Goal: Task Accomplishment & Management: Use online tool/utility

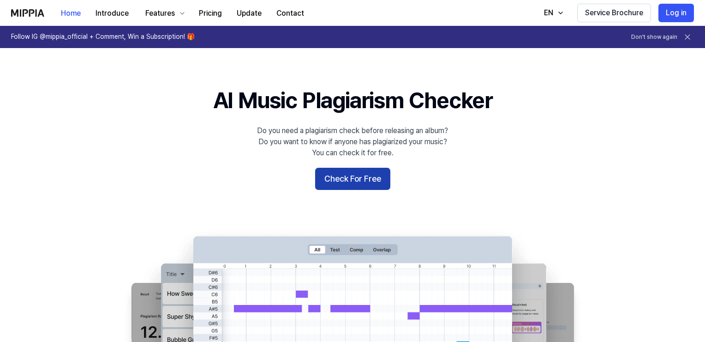
click at [384, 182] on button "Check For Free" at bounding box center [352, 179] width 75 height 22
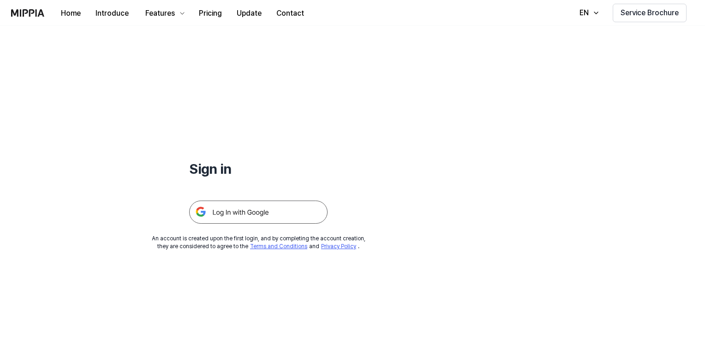
click at [255, 214] on img at bounding box center [258, 211] width 138 height 23
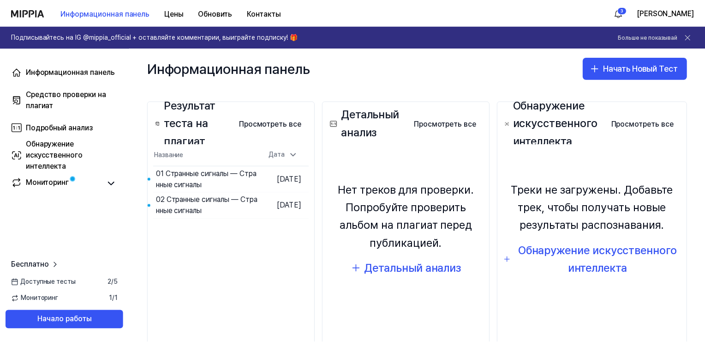
scroll to position [92, 0]
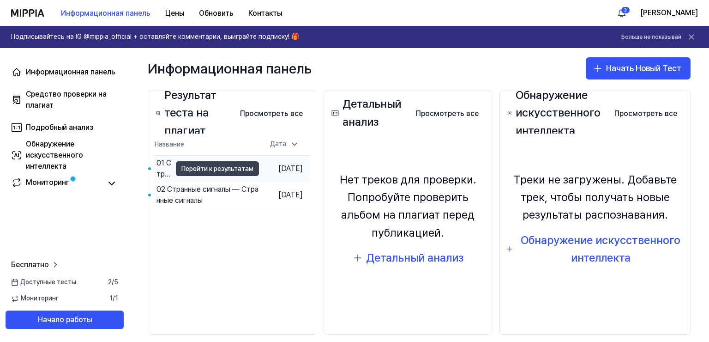
click at [234, 170] on button "Перейти к результатам" at bounding box center [217, 168] width 83 height 15
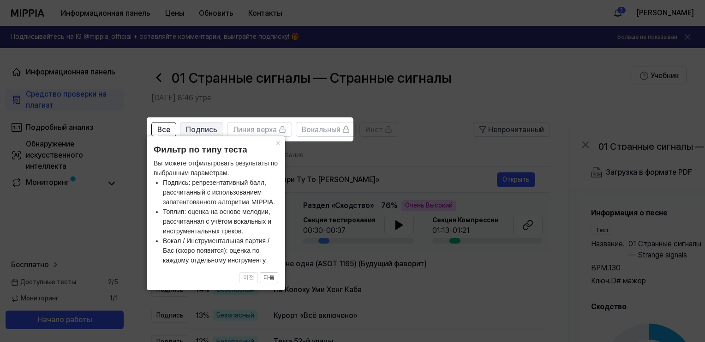
click at [207, 134] on span "Подпись" at bounding box center [201, 129] width 31 height 11
click at [279, 145] on button "×" at bounding box center [277, 142] width 15 height 13
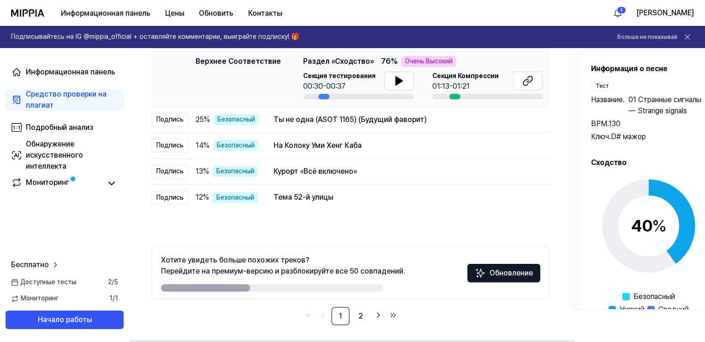
scroll to position [146, 0]
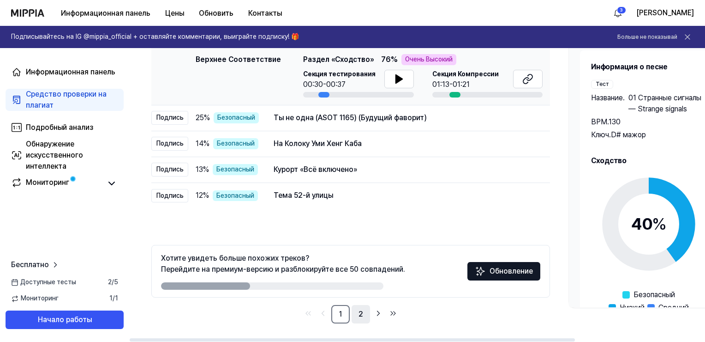
click at [361, 314] on link "2" at bounding box center [361, 314] width 18 height 18
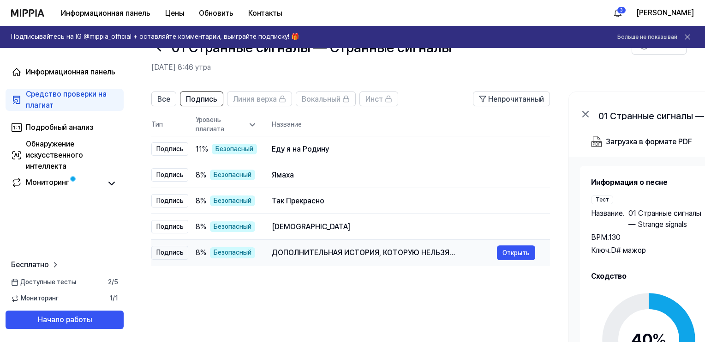
scroll to position [7, 0]
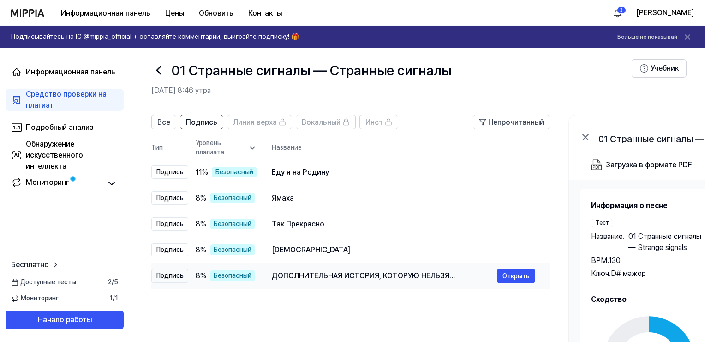
click at [310, 273] on div "ДОПОЛНИТЕЛЬНАЯ ИСТОРИЯ, КОТОРУЮ НЕЛЬЗЯ РАССКАЗЫВАТЬ В ОДИНОЧКУ" at bounding box center [384, 275] width 225 height 11
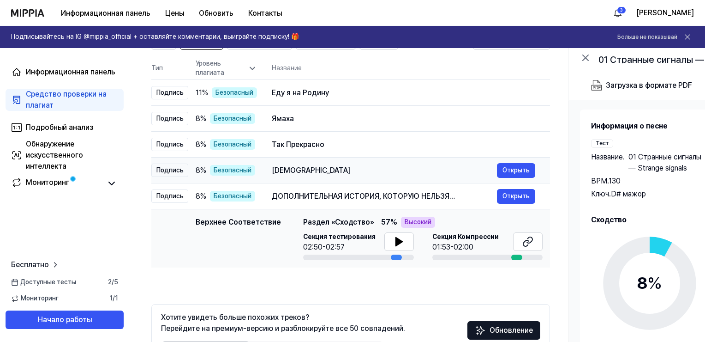
scroll to position [100, 0]
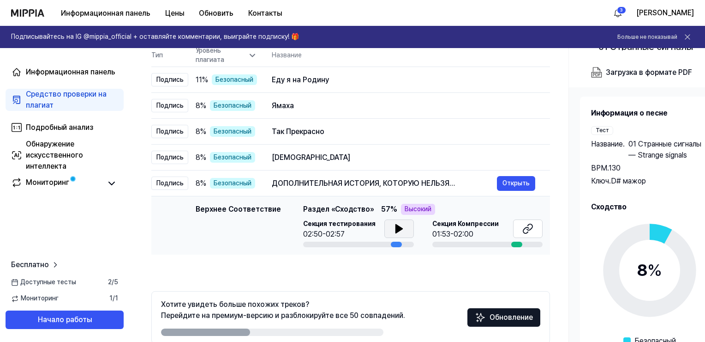
click at [396, 231] on icon at bounding box center [399, 228] width 6 height 8
click at [397, 223] on icon at bounding box center [399, 228] width 11 height 11
click at [472, 222] on span "Секция Компрессии" at bounding box center [465, 223] width 66 height 9
click at [515, 242] on div at bounding box center [516, 244] width 11 height 6
click at [526, 228] on icon at bounding box center [527, 228] width 11 height 11
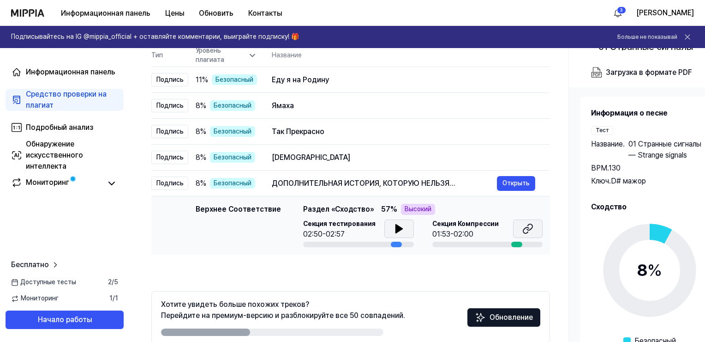
scroll to position [0, 0]
click at [331, 156] on div "Бавар Бхао Ман Мора" at bounding box center [384, 157] width 225 height 11
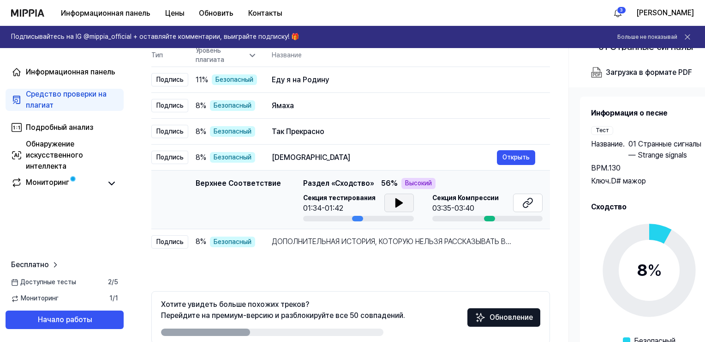
click at [394, 205] on icon at bounding box center [399, 202] width 11 height 11
click at [525, 203] on icon at bounding box center [527, 202] width 11 height 11
click at [318, 131] on div "Так Прекрасно" at bounding box center [384, 131] width 225 height 11
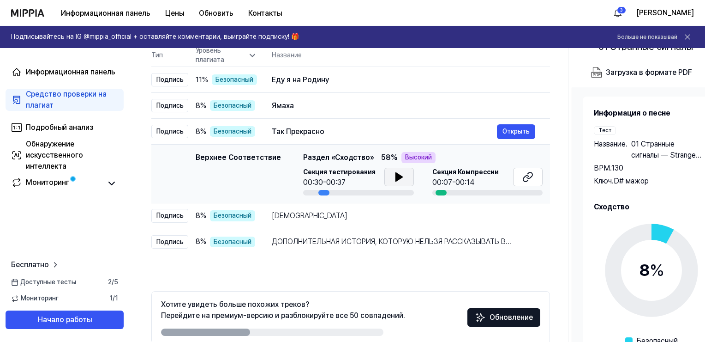
click at [399, 180] on icon at bounding box center [399, 176] width 11 height 11
click at [400, 179] on icon at bounding box center [399, 176] width 11 height 11
click at [396, 180] on icon at bounding box center [397, 176] width 2 height 7
click at [534, 171] on button at bounding box center [528, 177] width 30 height 18
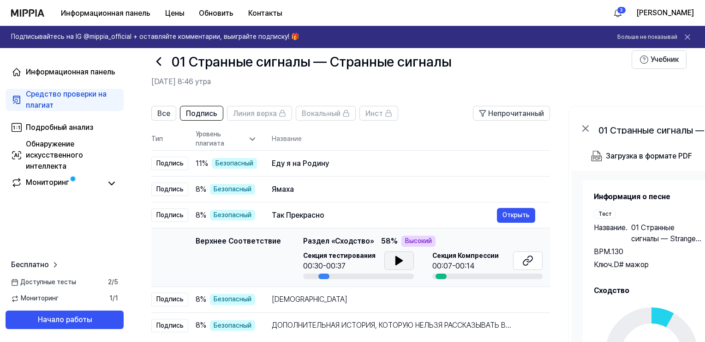
scroll to position [7, 0]
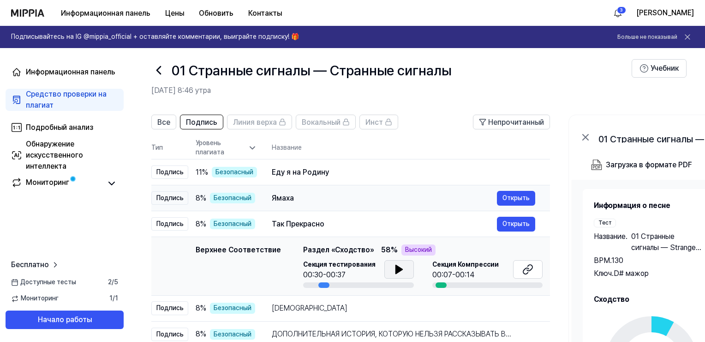
click at [347, 203] on div "Ямаха Открыть" at bounding box center [404, 198] width 264 height 15
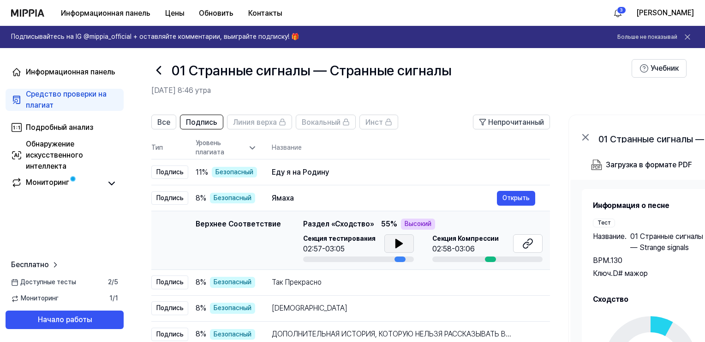
click at [396, 244] on icon at bounding box center [399, 243] width 6 height 8
click at [394, 243] on icon at bounding box center [399, 243] width 11 height 11
click at [528, 244] on icon at bounding box center [527, 243] width 11 height 11
click at [319, 174] on div "Еду я на Родину" at bounding box center [384, 172] width 225 height 11
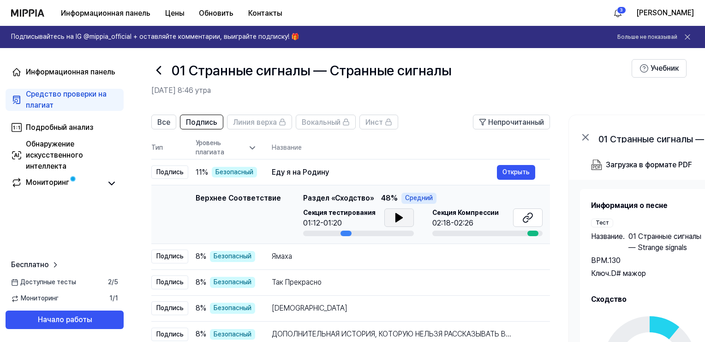
click at [406, 216] on button at bounding box center [399, 217] width 30 height 18
click at [534, 217] on button at bounding box center [528, 217] width 30 height 18
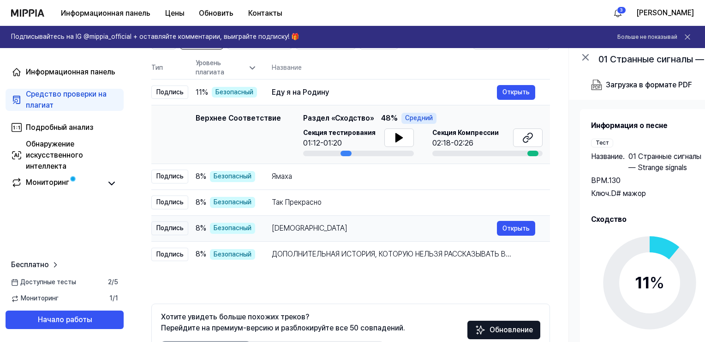
scroll to position [146, 0]
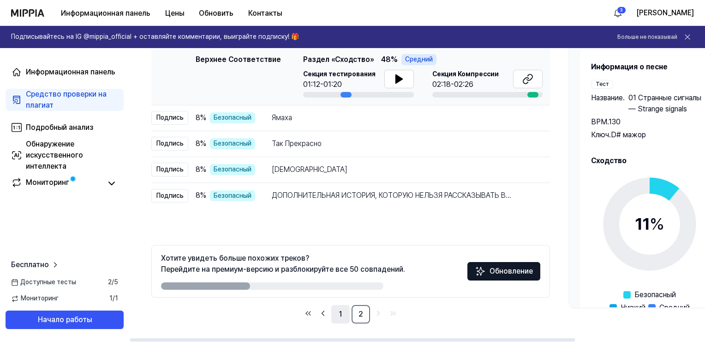
click at [338, 317] on link "1" at bounding box center [340, 314] width 18 height 18
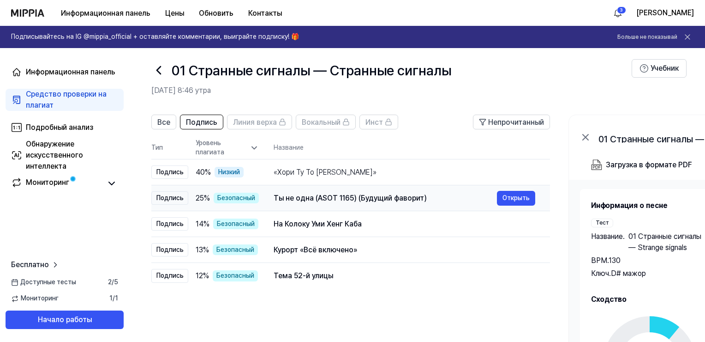
scroll to position [7, 0]
click at [366, 174] on div "«Хори Ту То Беас Гайи Назариян Мейн»" at bounding box center [385, 172] width 223 height 11
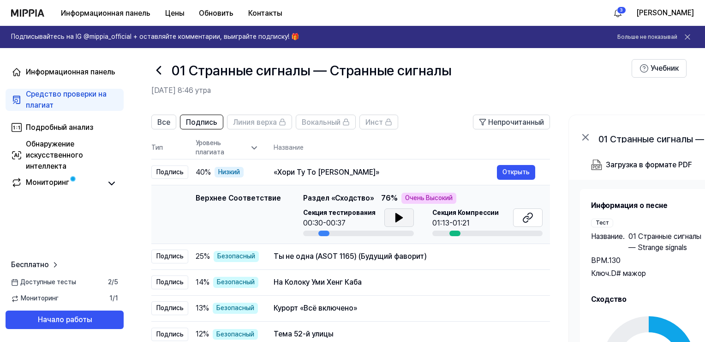
click at [399, 212] on icon at bounding box center [399, 217] width 11 height 11
click at [400, 216] on icon at bounding box center [399, 217] width 11 height 11
click at [532, 220] on icon at bounding box center [527, 217] width 11 height 11
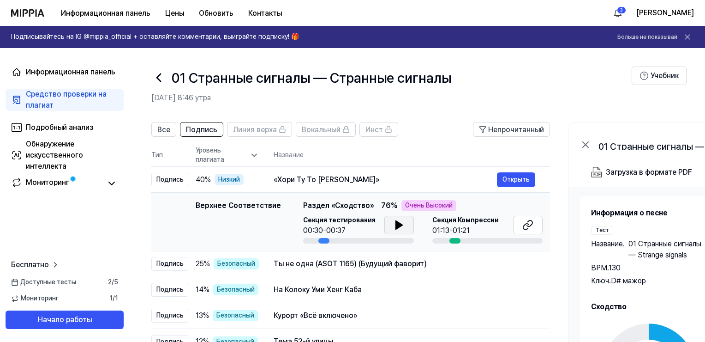
scroll to position [0, 0]
click at [160, 78] on icon at bounding box center [158, 77] width 15 height 15
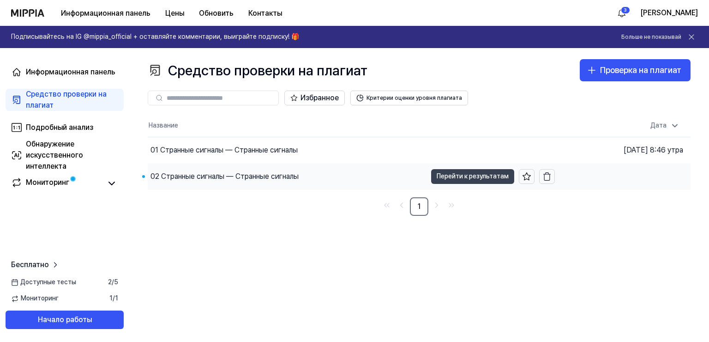
click at [452, 180] on button "Перейти к результатам" at bounding box center [472, 176] width 83 height 15
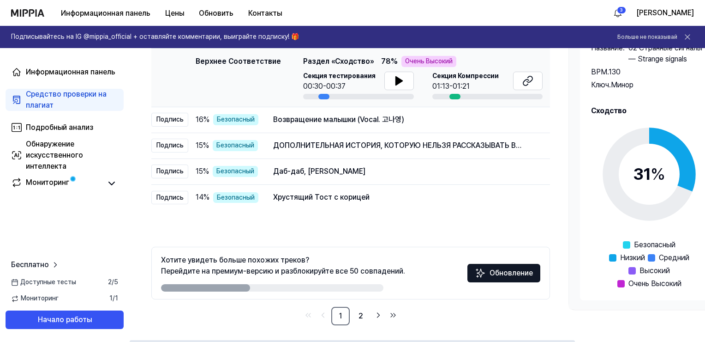
scroll to position [146, 0]
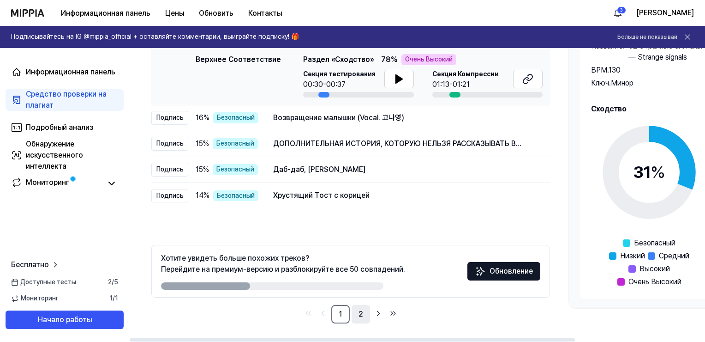
click at [360, 314] on link "2" at bounding box center [361, 314] width 18 height 18
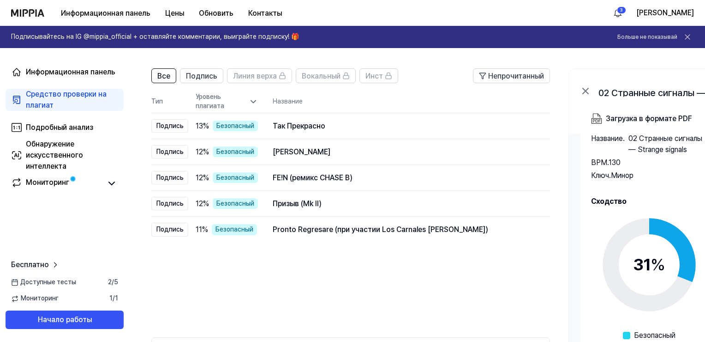
scroll to position [7, 0]
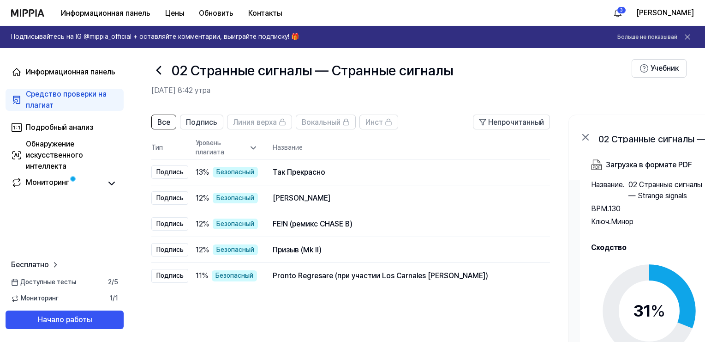
click at [161, 72] on icon at bounding box center [158, 70] width 15 height 15
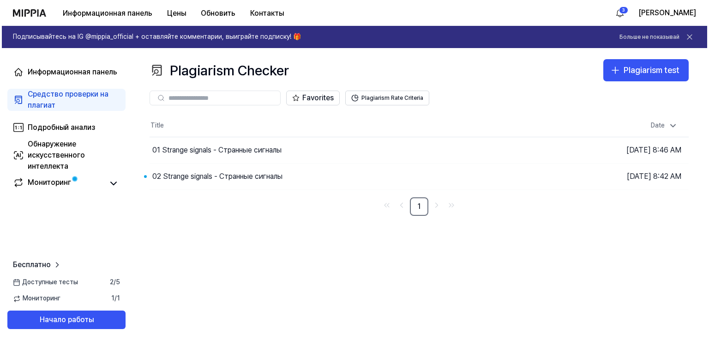
scroll to position [0, 0]
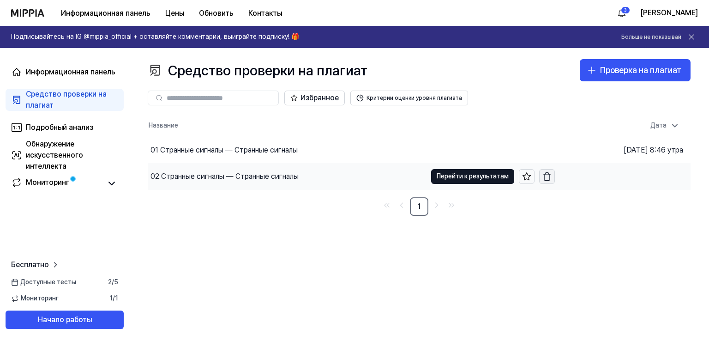
click at [547, 177] on icon "button" at bounding box center [546, 176] width 9 height 9
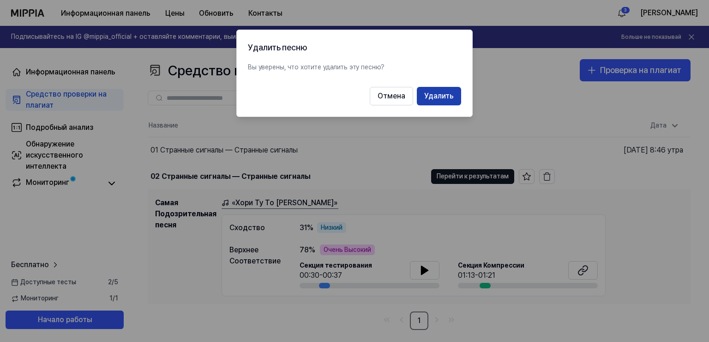
click at [440, 92] on button "Удалить" at bounding box center [439, 96] width 44 height 18
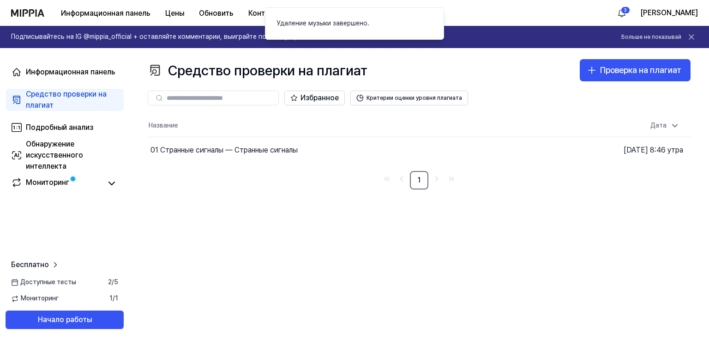
click at [550, 176] on nav "1" at bounding box center [419, 180] width 543 height 18
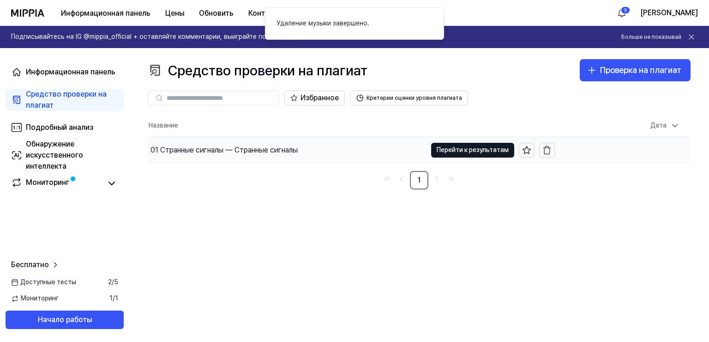
click at [289, 154] on div "01 Странные сигналы — Странные сигналы" at bounding box center [223, 149] width 147 height 11
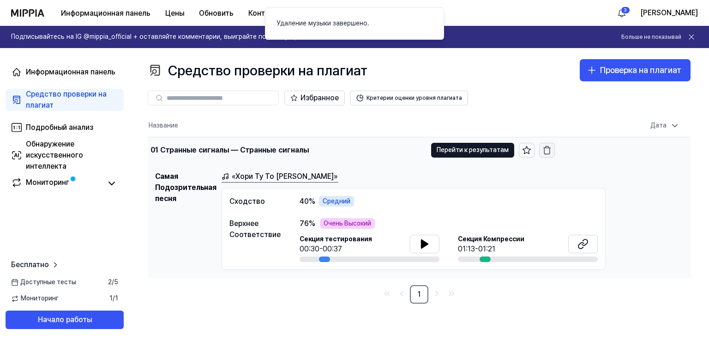
click at [545, 146] on icon "button" at bounding box center [546, 149] width 9 height 9
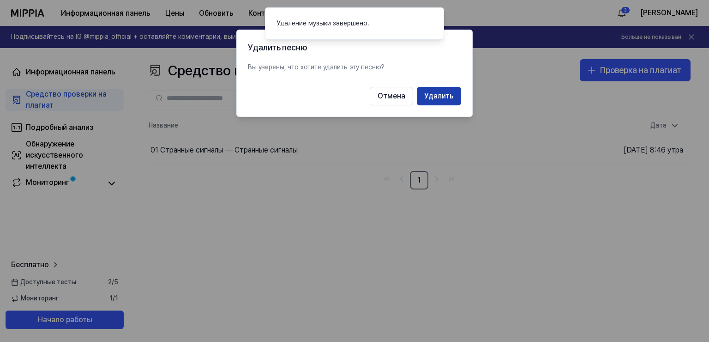
click at [442, 92] on button "Удалить" at bounding box center [439, 96] width 44 height 18
